Goal: Information Seeking & Learning: Find specific page/section

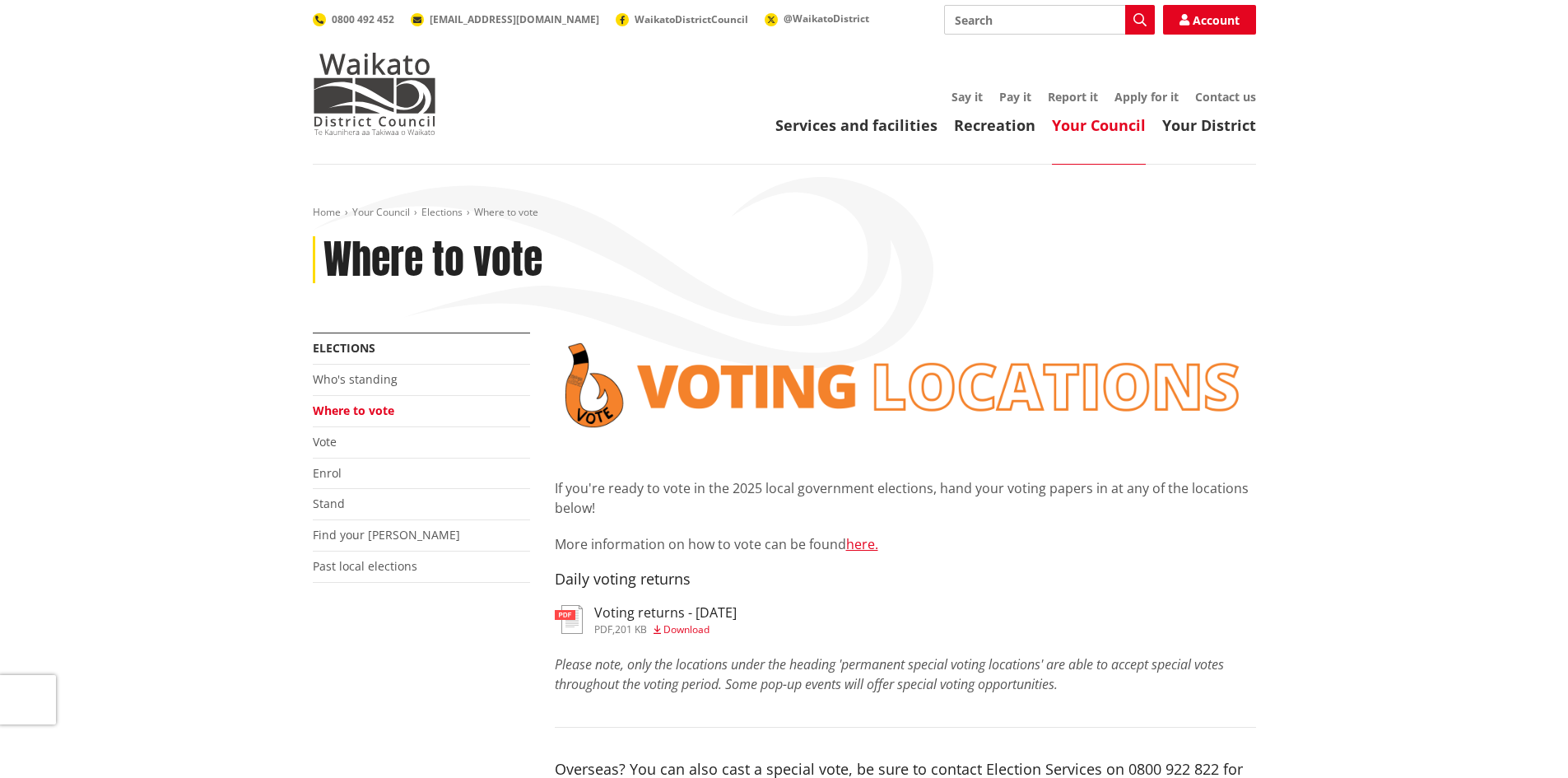
click at [706, 620] on h3 "Voting returns - 2/10/2025" at bounding box center [666, 613] width 143 height 16
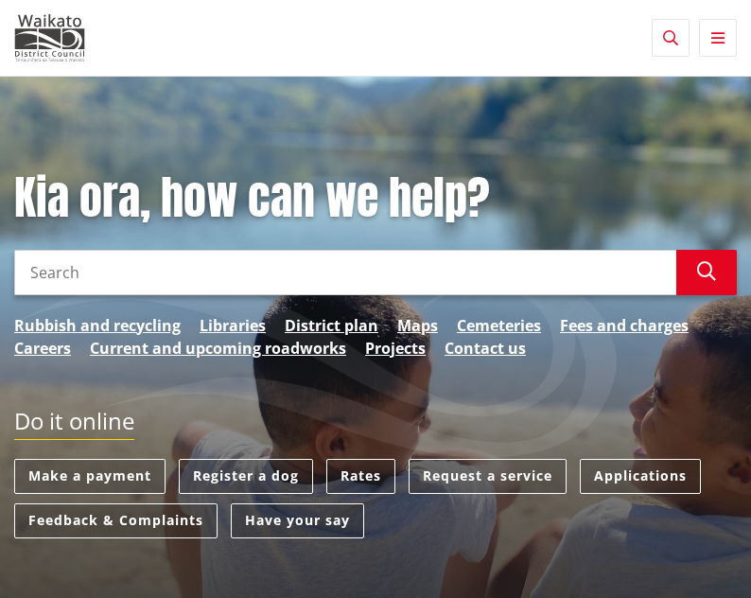
drag, startPoint x: 12, startPoint y: 298, endPoint x: -33, endPoint y: 319, distance: 50.0
